Goal: Task Accomplishment & Management: Manage account settings

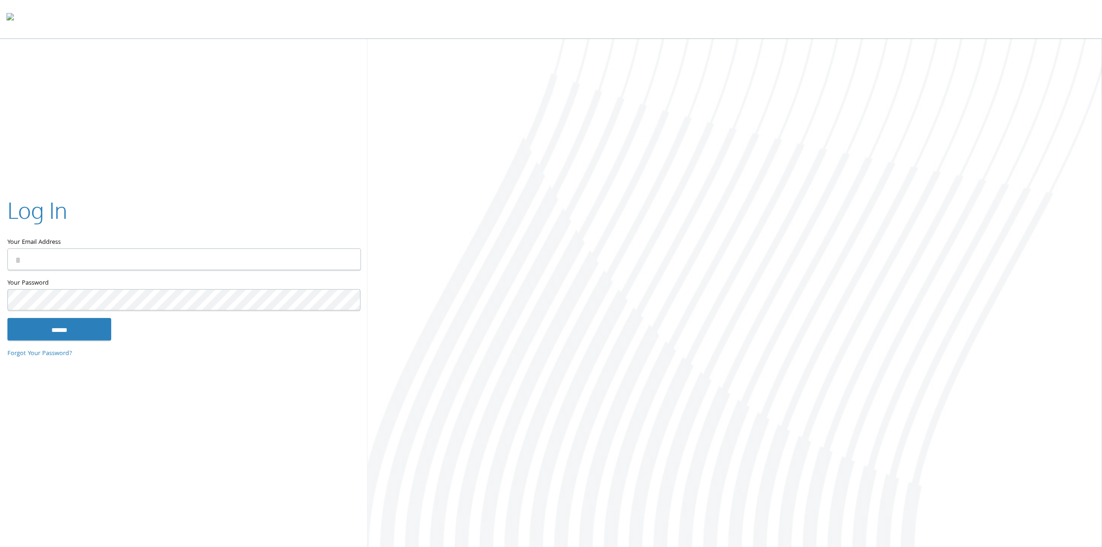
type input "**********"
click at [53, 326] on input "******" at bounding box center [59, 329] width 104 height 22
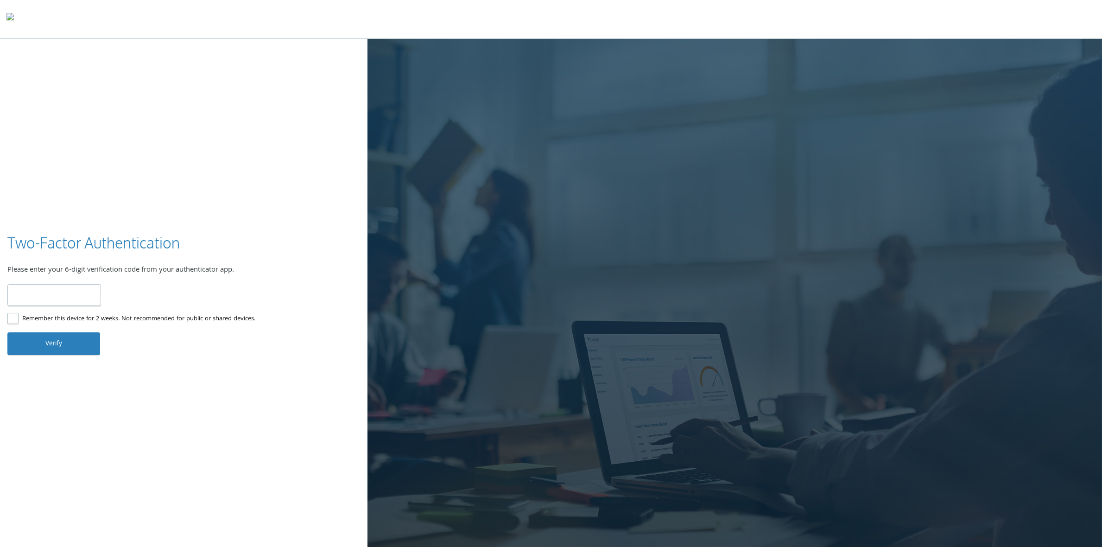
type input "******"
